Goal: Entertainment & Leisure: Browse casually

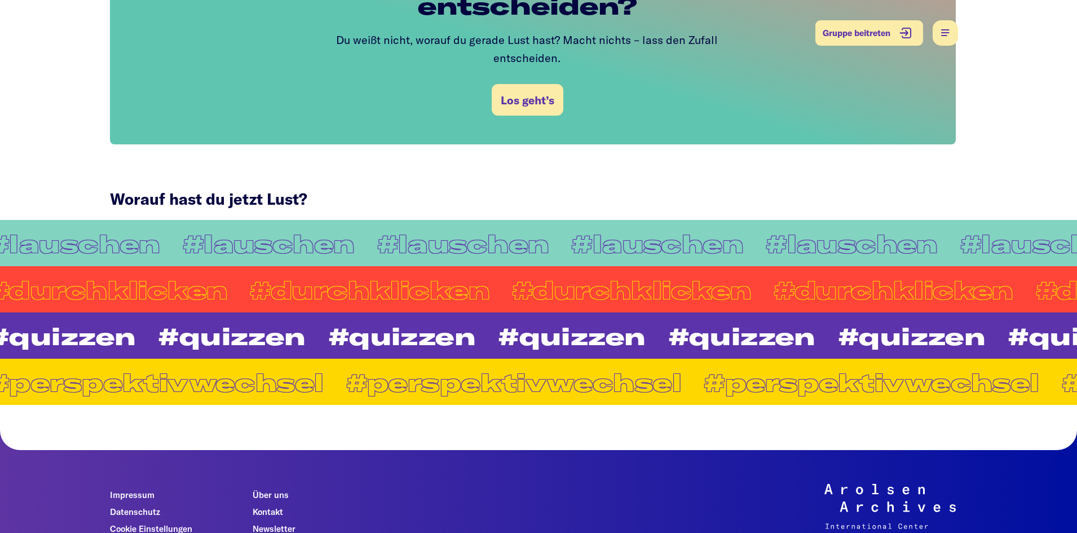
scroll to position [868, 0]
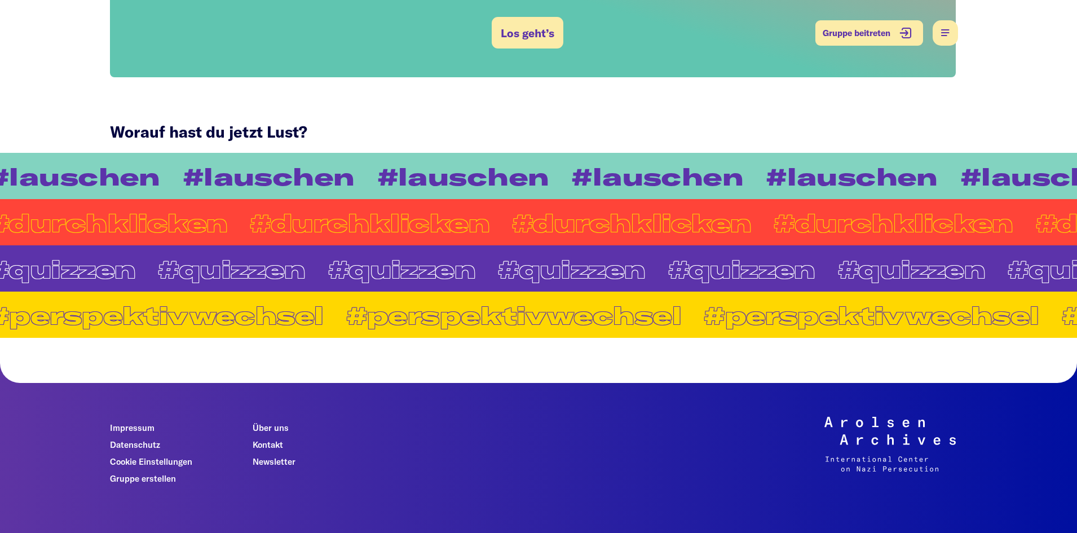
click at [418, 164] on link "#lauschen" at bounding box center [463, 176] width 194 height 24
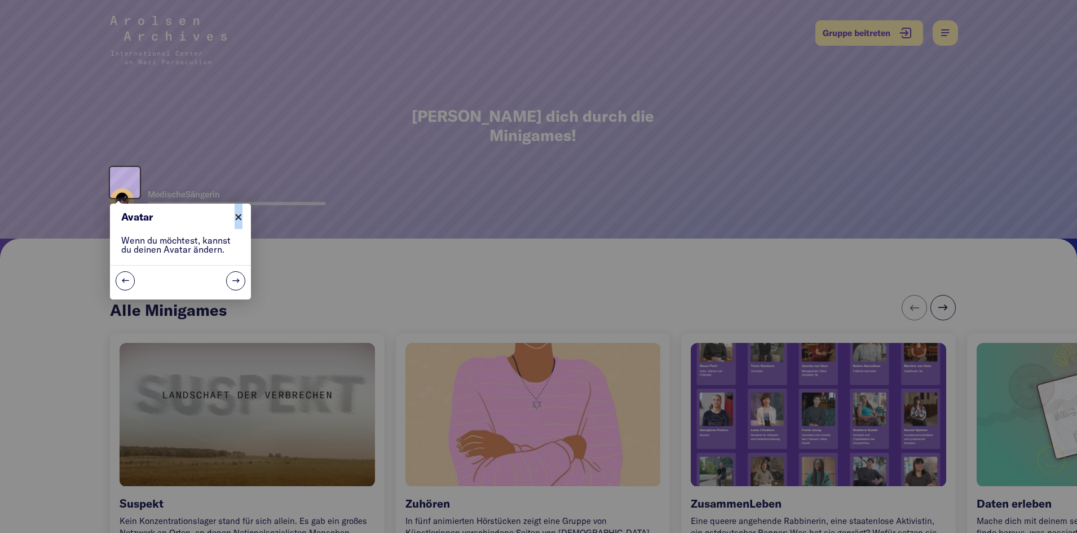
click at [239, 212] on link "×" at bounding box center [237, 215] width 25 height 25
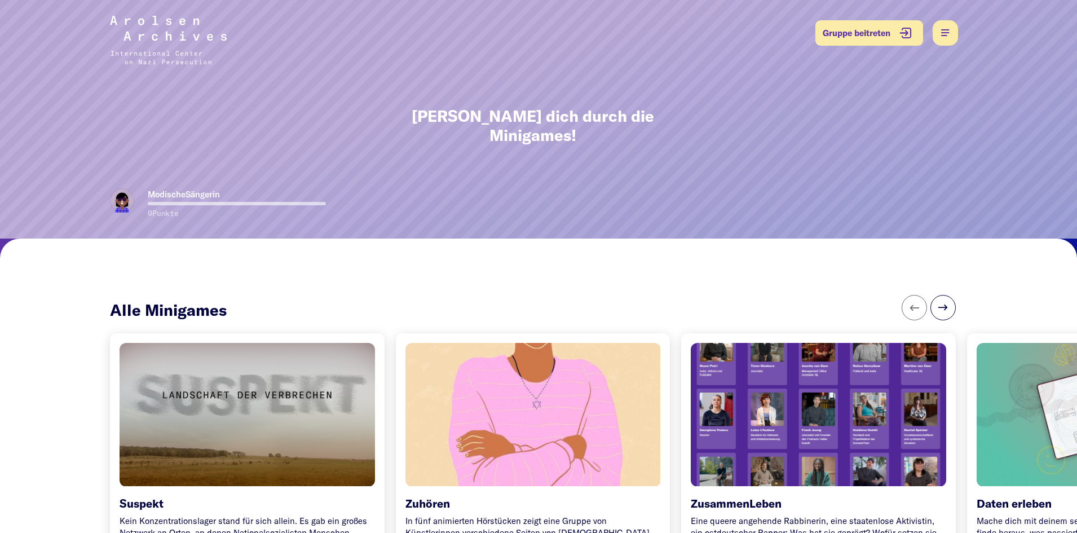
click at [118, 188] on img at bounding box center [122, 200] width 24 height 24
click at [125, 188] on img at bounding box center [122, 200] width 24 height 24
click at [130, 188] on img at bounding box center [122, 200] width 24 height 24
click at [129, 188] on img at bounding box center [122, 200] width 24 height 24
click at [128, 188] on img at bounding box center [122, 200] width 24 height 24
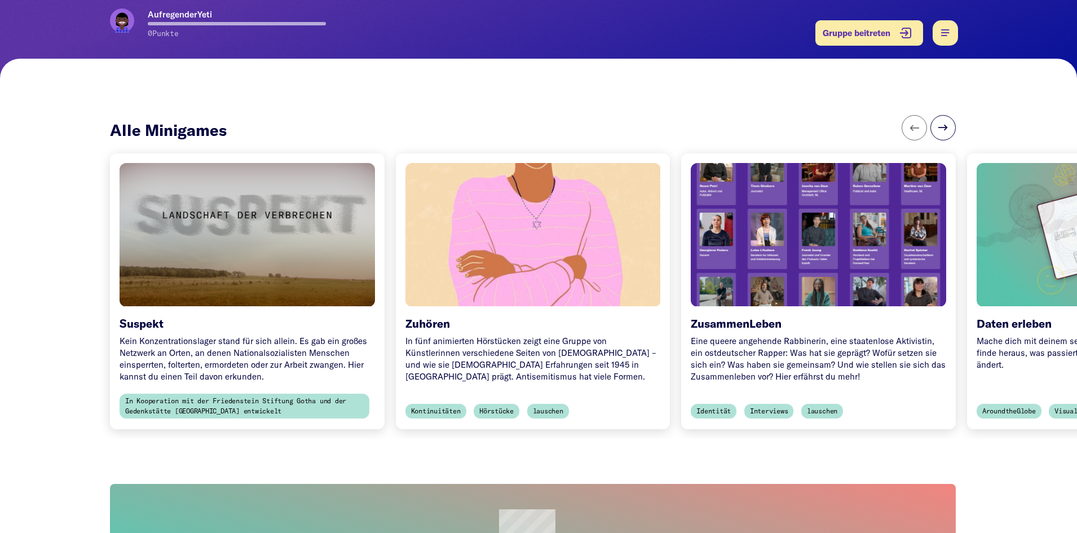
scroll to position [282, 0]
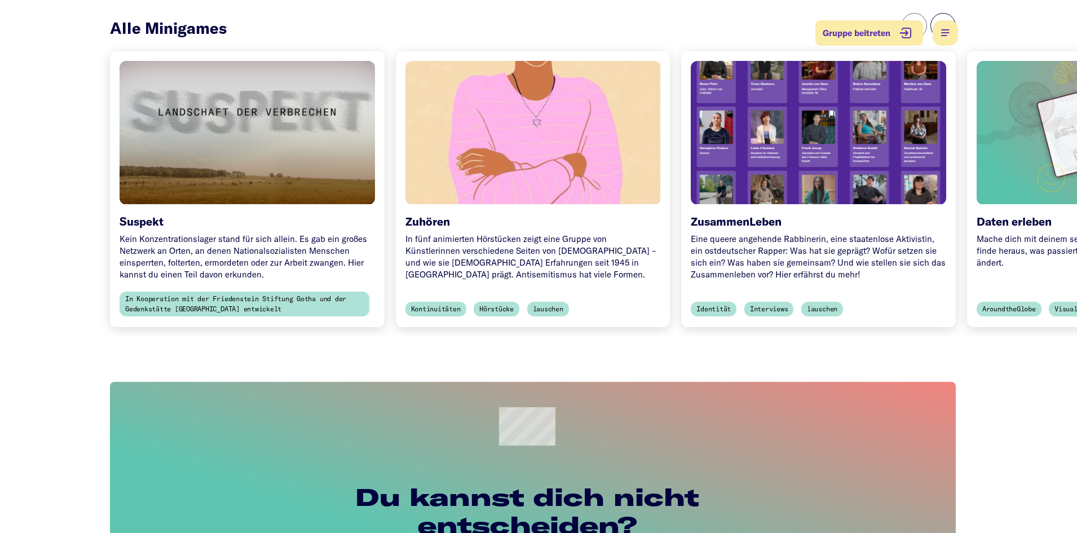
click at [219, 152] on div at bounding box center [247, 132] width 268 height 151
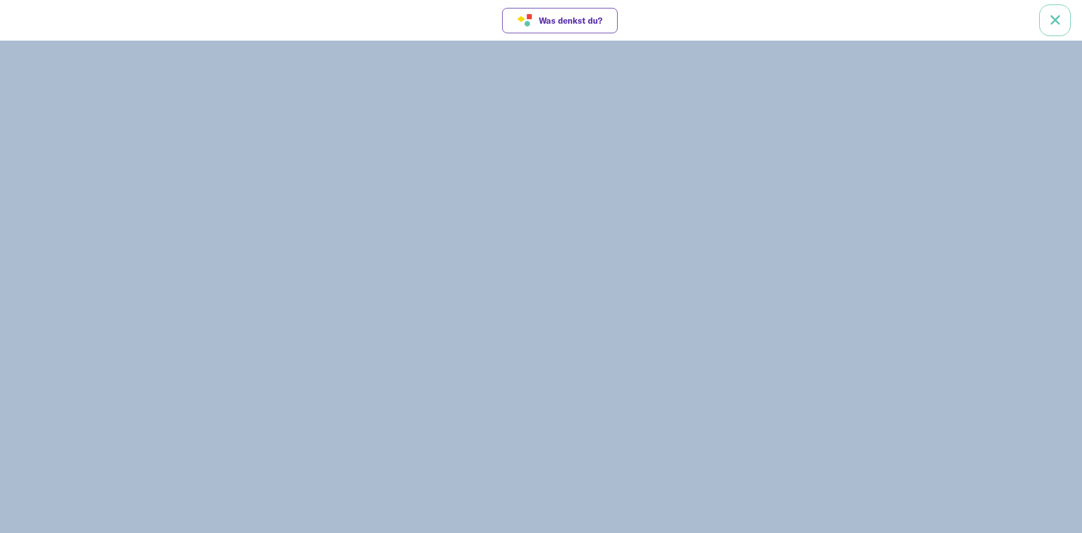
click at [1056, 17] on link at bounding box center [1055, 21] width 32 height 32
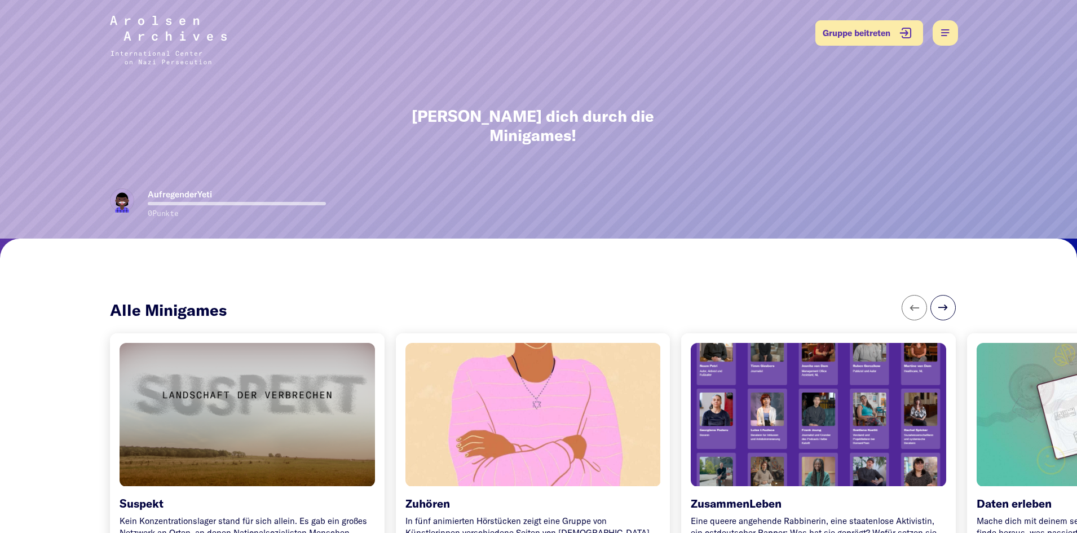
click at [125, 188] on img at bounding box center [122, 200] width 24 height 24
click at [114, 188] on img at bounding box center [122, 200] width 24 height 24
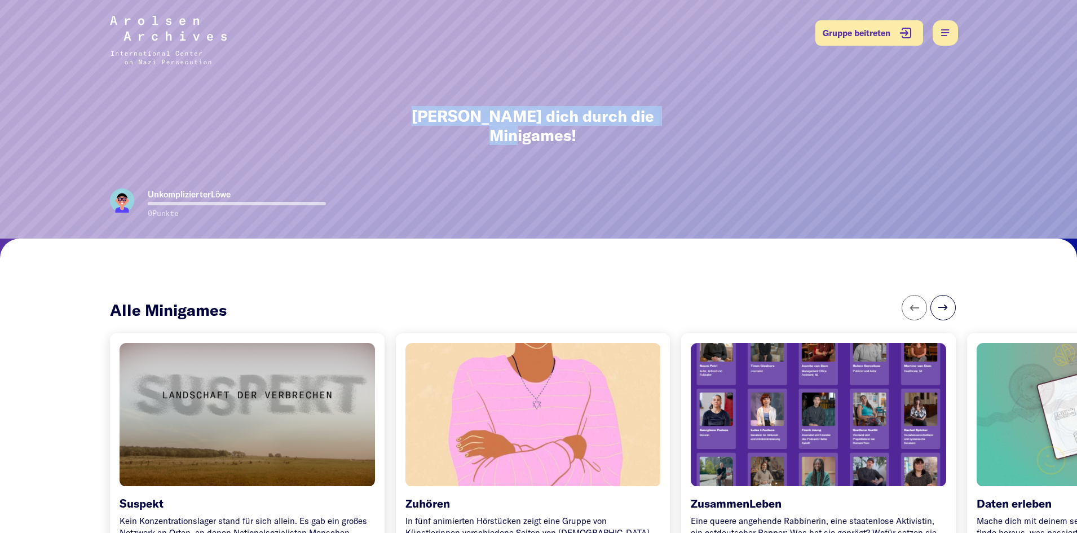
drag, startPoint x: 414, startPoint y: 114, endPoint x: 863, endPoint y: 113, distance: 448.7
click at [863, 113] on div "[PERSON_NAME] dich durch die Minigames!" at bounding box center [532, 94] width 857 height 188
click at [958, 295] on div at bounding box center [532, 309] width 857 height 29
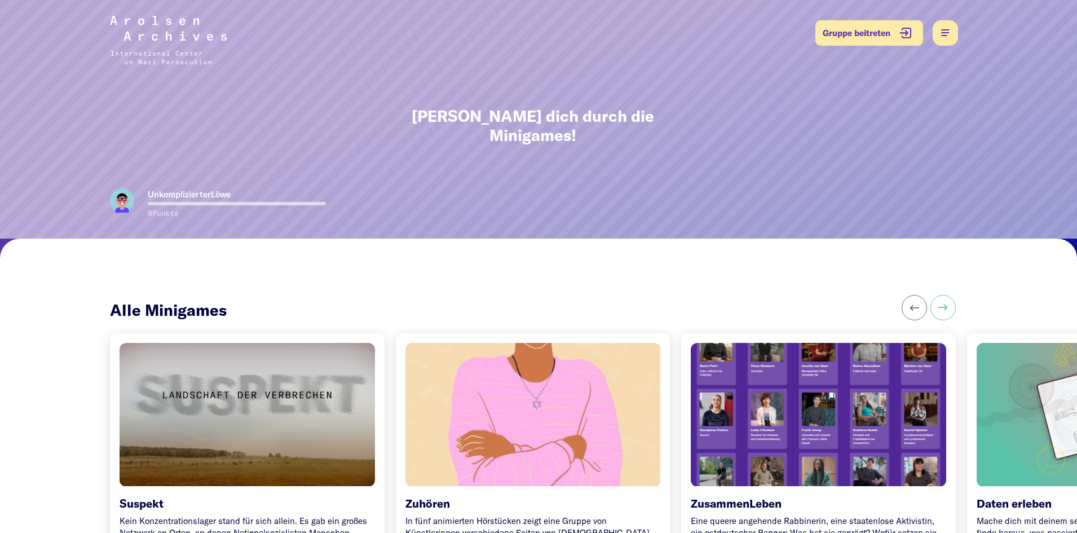
click at [947, 295] on button at bounding box center [942, 307] width 25 height 25
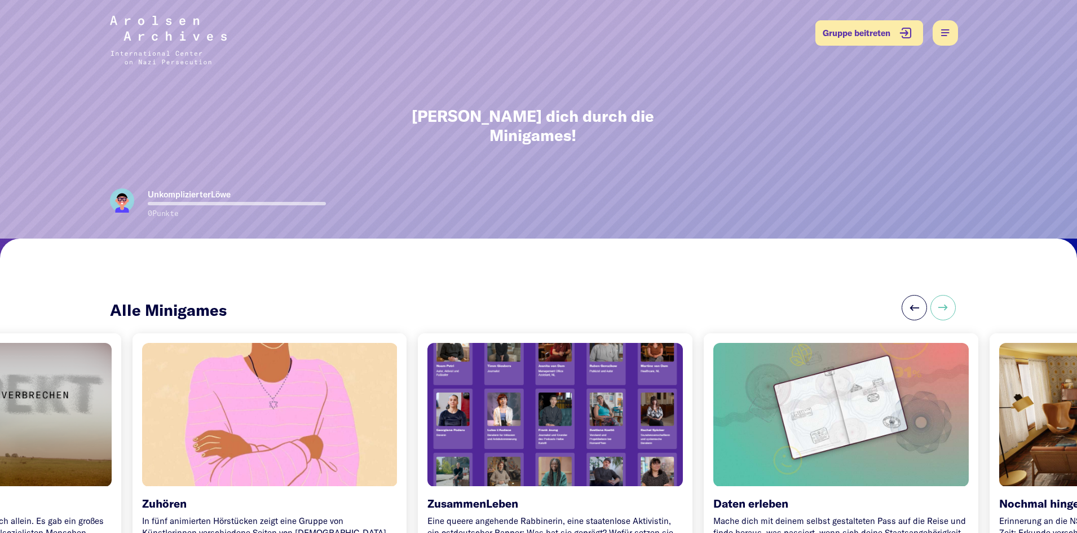
click at [947, 295] on button at bounding box center [942, 307] width 25 height 25
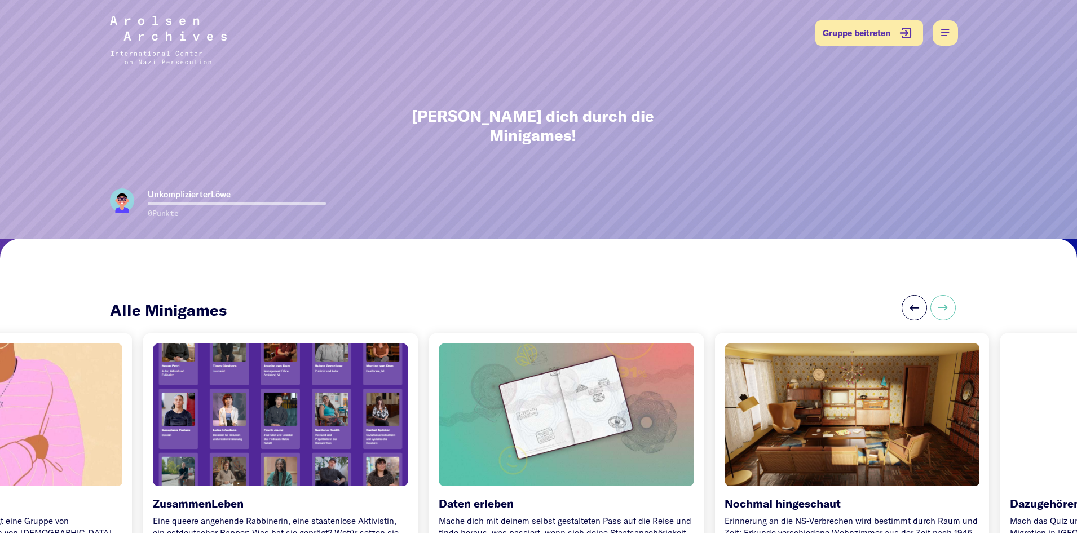
click at [947, 295] on button at bounding box center [942, 307] width 25 height 25
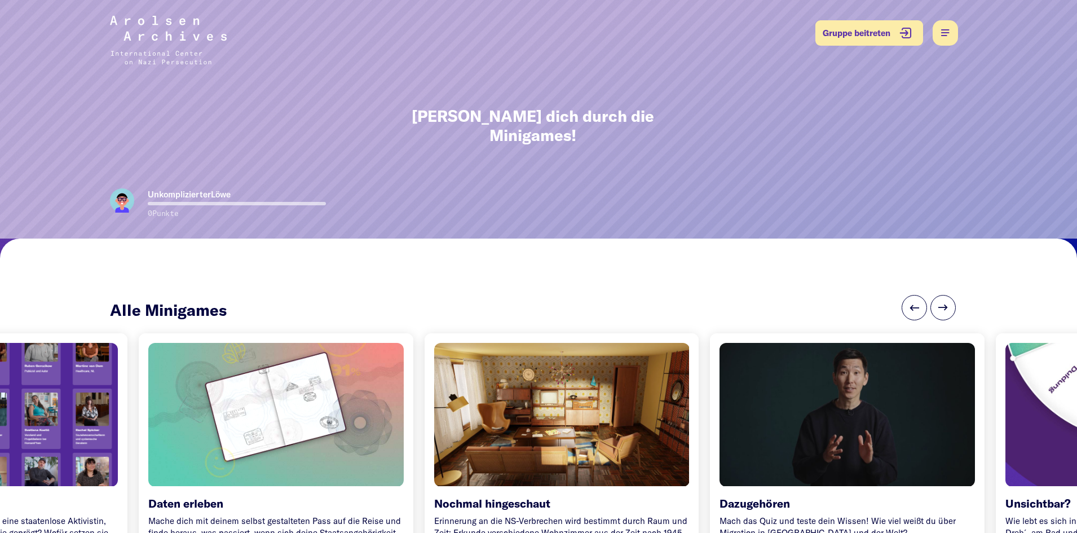
click at [232, 420] on div "Daten erleben Mache dich mit deinem selbst gestalteten Pass auf die Reise und f…" at bounding box center [276, 471] width 275 height 295
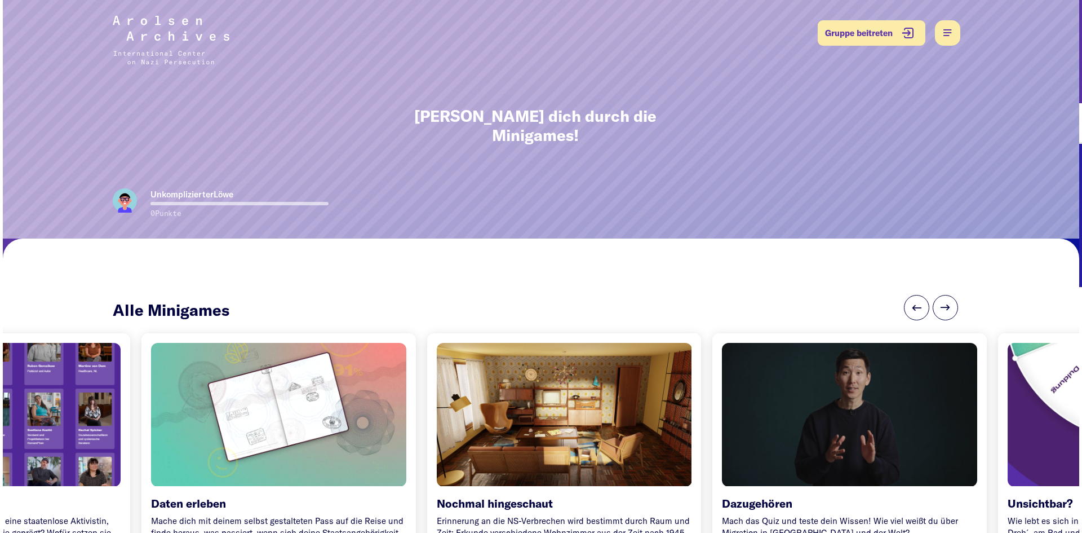
scroll to position [0, 833]
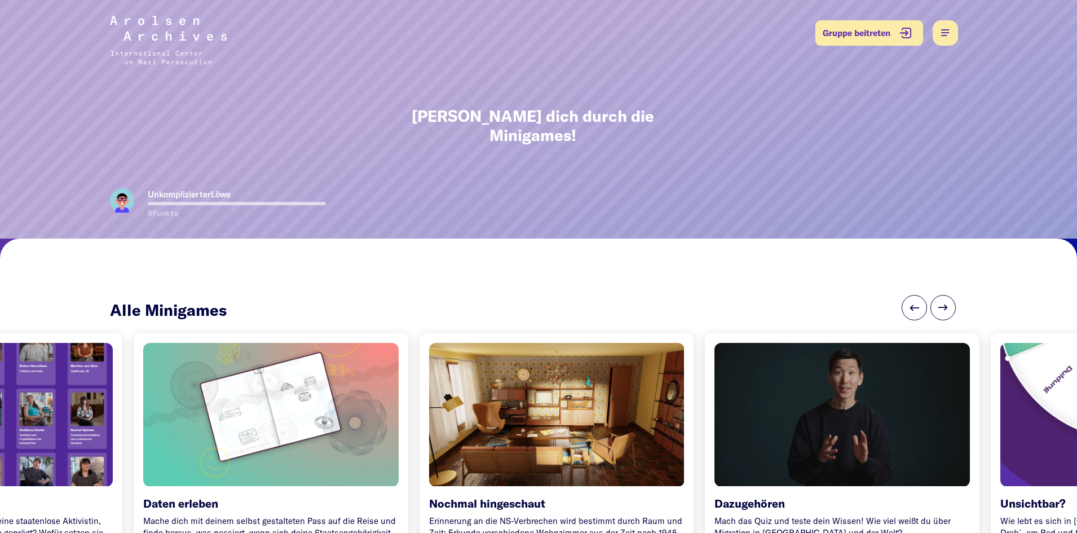
click at [228, 368] on div at bounding box center [271, 414] width 268 height 151
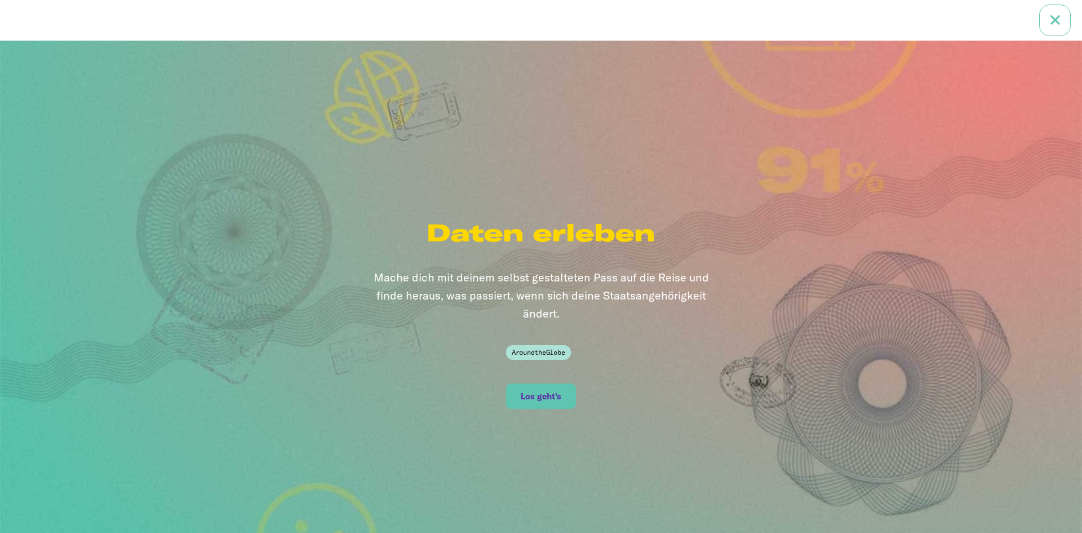
click at [1058, 19] on link at bounding box center [1055, 21] width 32 height 32
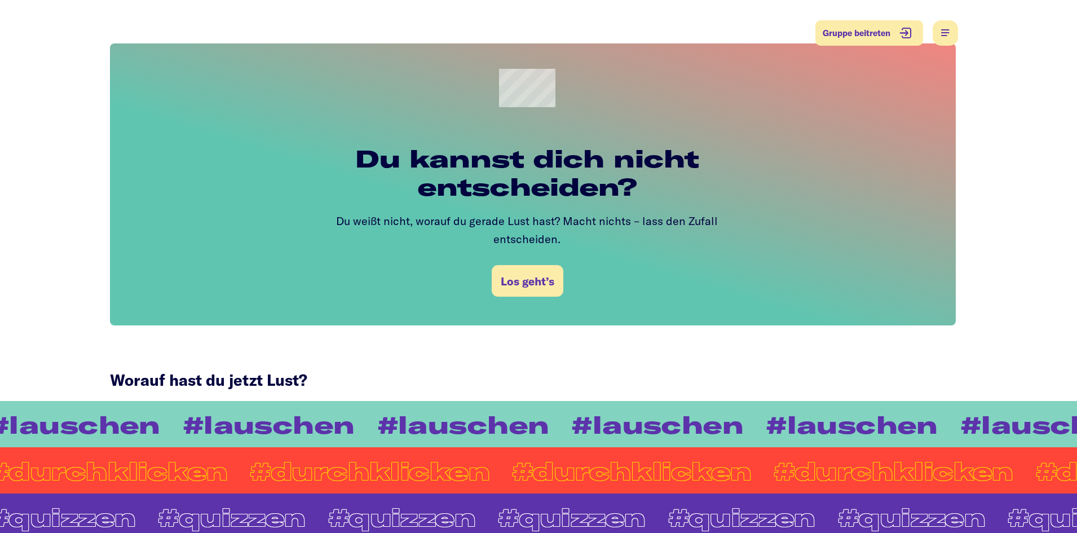
scroll to position [868, 0]
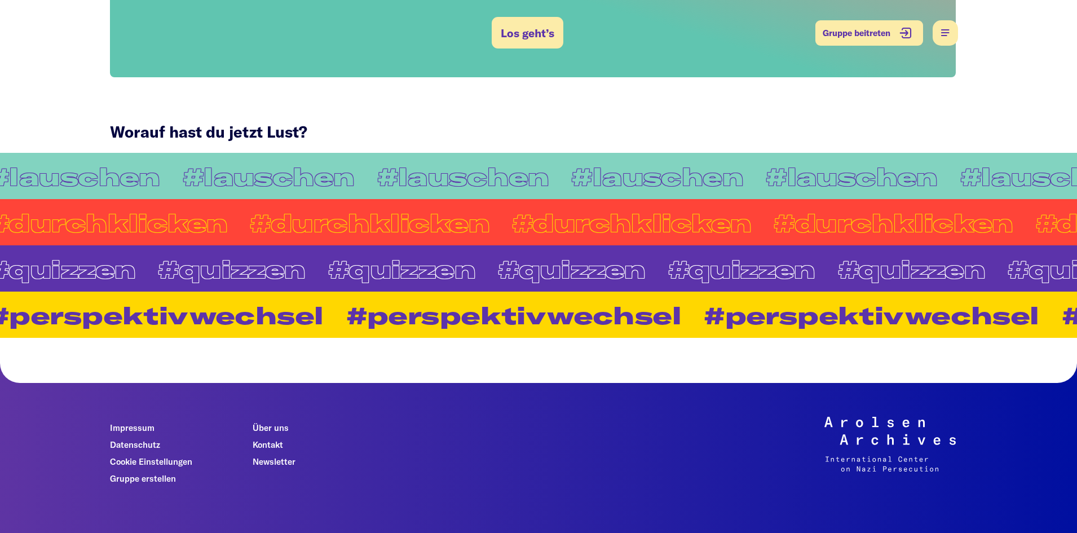
click at [335, 303] on link "#Perspektivwechsel" at bounding box center [514, 315] width 358 height 24
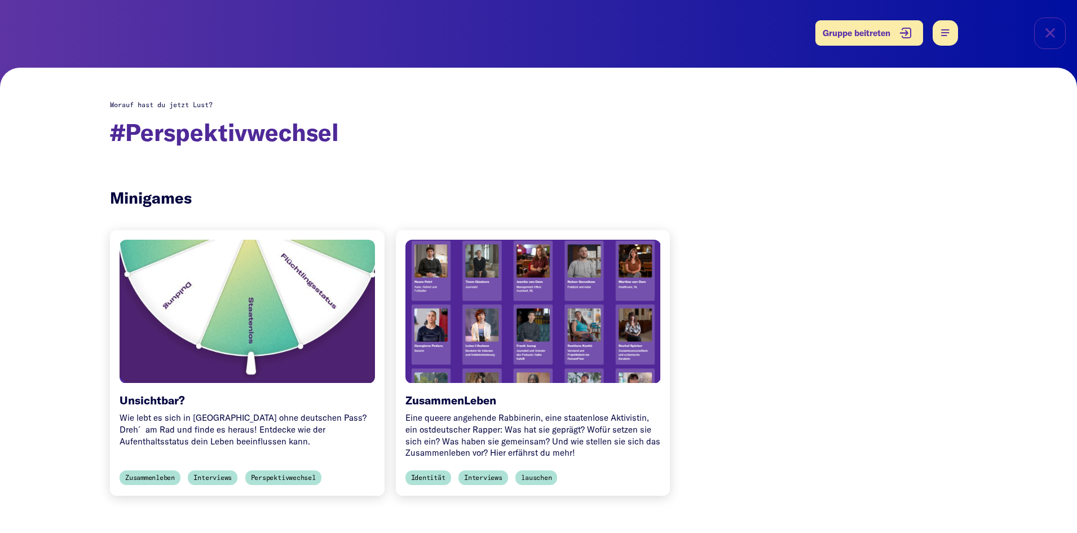
click at [307, 311] on img at bounding box center [247, 329] width 255 height 178
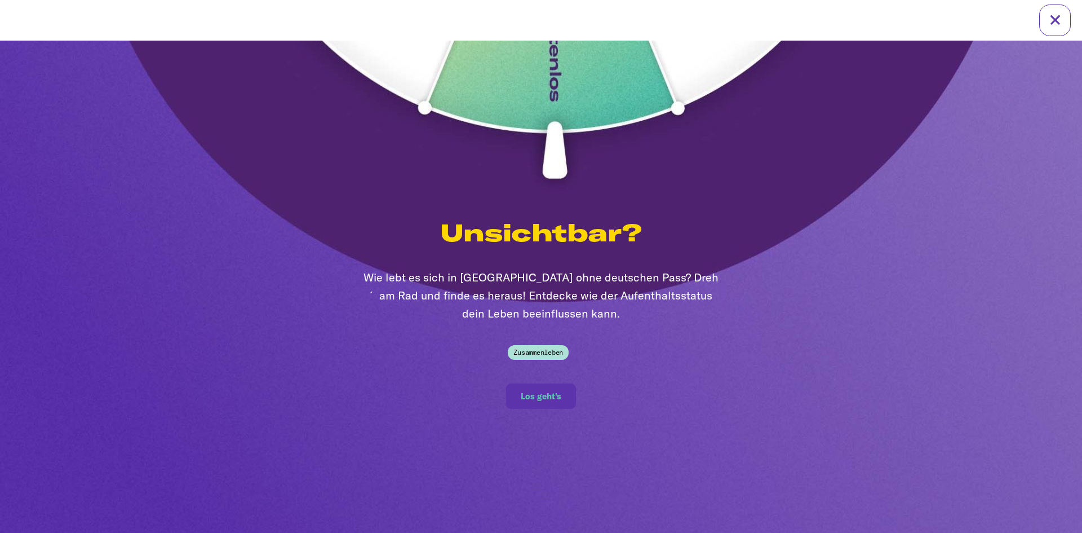
click at [525, 387] on button "Los geht's" at bounding box center [540, 395] width 69 height 25
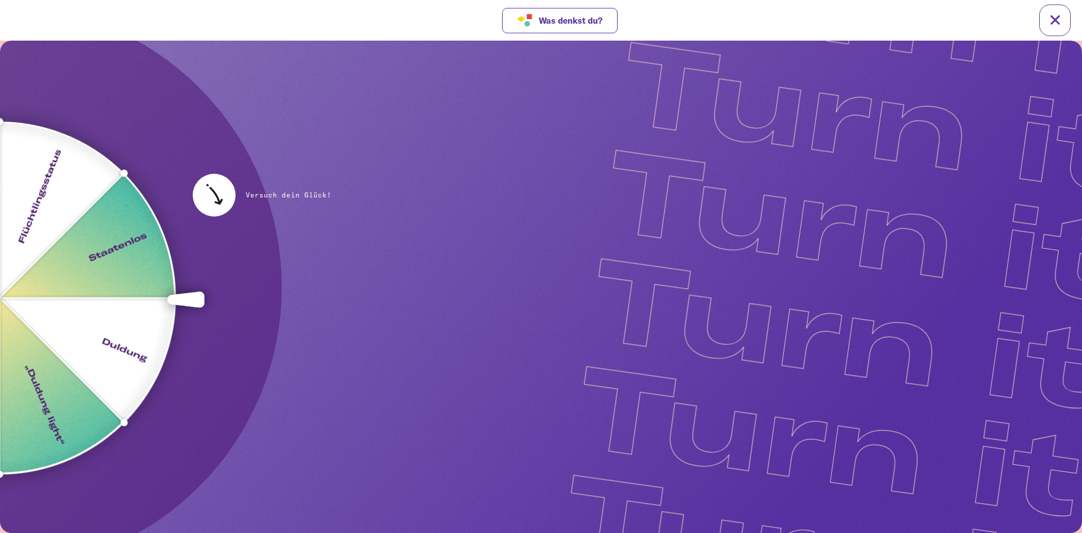
drag, startPoint x: 231, startPoint y: 200, endPoint x: 73, endPoint y: 558, distance: 391.2
click at [73, 532] on html "Zurück Turn it! Turn it! Turn it! Turn it! Turn it! Turn it! Turn it! Turn it! …" at bounding box center [541, 287] width 1082 height 492
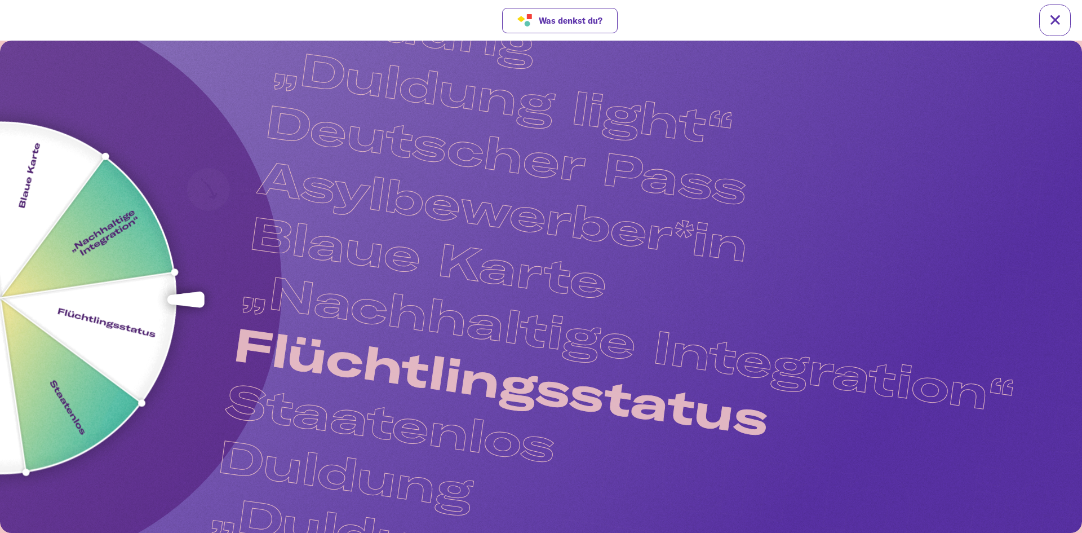
click at [182, 532] on html "Zurück Turn it! Turn it! Turn it! Turn it! Turn it! Turn it! Turn it! Turn it! …" at bounding box center [541, 287] width 1082 height 492
